Goal: Information Seeking & Learning: Understand process/instructions

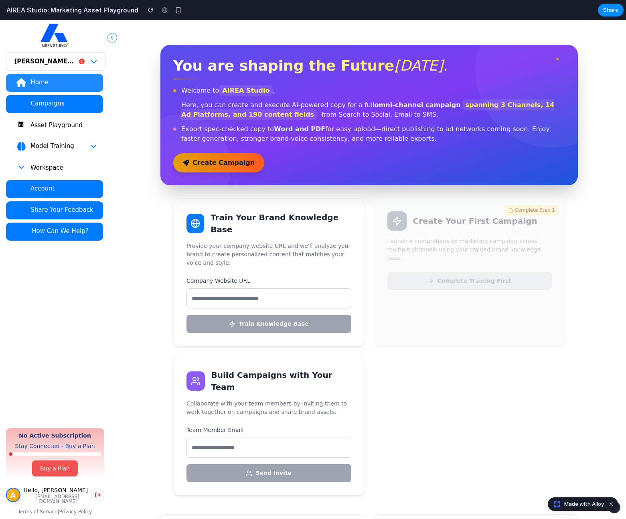
click at [18, 10] on h2 "AIREA Studio: Marketing Asset Playground" at bounding box center [70, 10] width 135 height 10
click at [19, 10] on h2 "AIREA Studio: Marketing Asset Playground" at bounding box center [70, 10] width 135 height 10
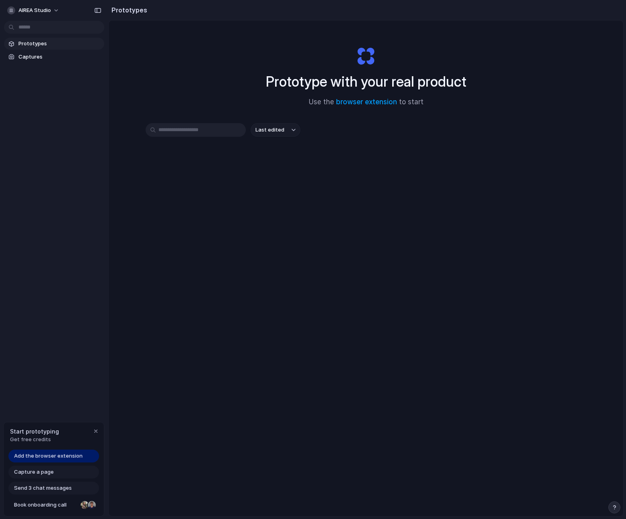
click at [65, 460] on link "Add the browser extension" at bounding box center [53, 456] width 91 height 13
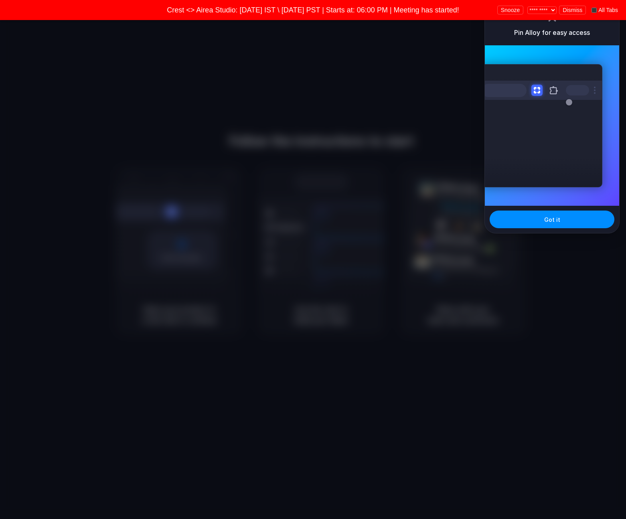
click at [580, 11] on button "Dismiss" at bounding box center [572, 10] width 27 height 9
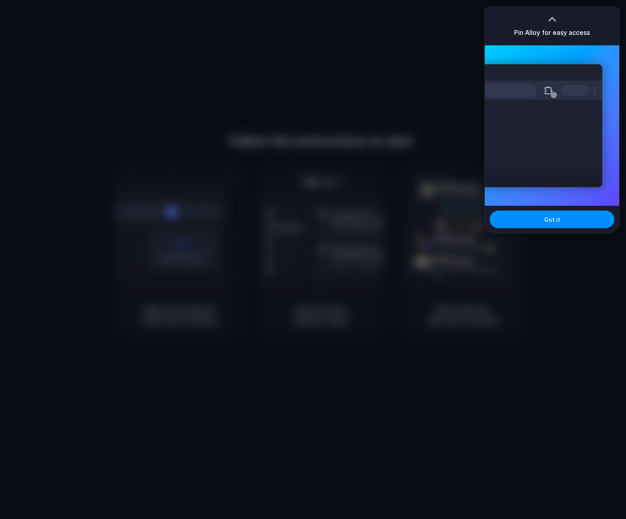
click at [551, 19] on div at bounding box center [552, 19] width 12 height 12
click at [552, 217] on span "Got it" at bounding box center [552, 219] width 16 height 8
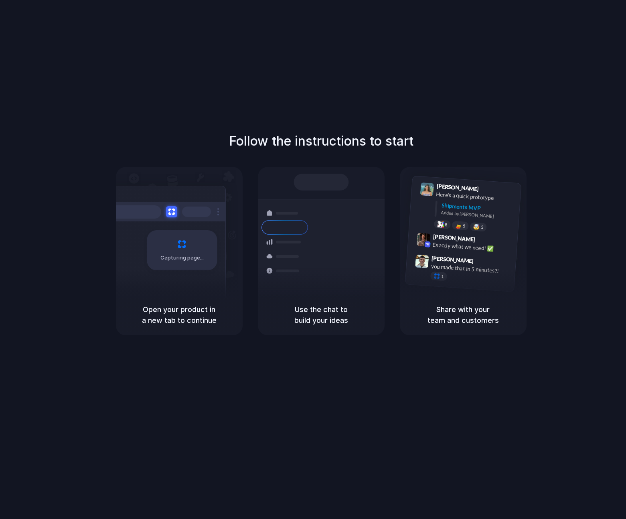
click at [269, 91] on div "Follow the instructions to start Capturing page Open your product in a new tab …" at bounding box center [321, 267] width 642 height 535
click at [371, 83] on div "Follow the instructions to start Capturing page Open your product in a new tab …" at bounding box center [321, 267] width 642 height 535
click at [565, 82] on div "Follow the instructions to start Capturing page Open your product in a new tab …" at bounding box center [321, 267] width 642 height 535
